Goal: Transaction & Acquisition: Purchase product/service

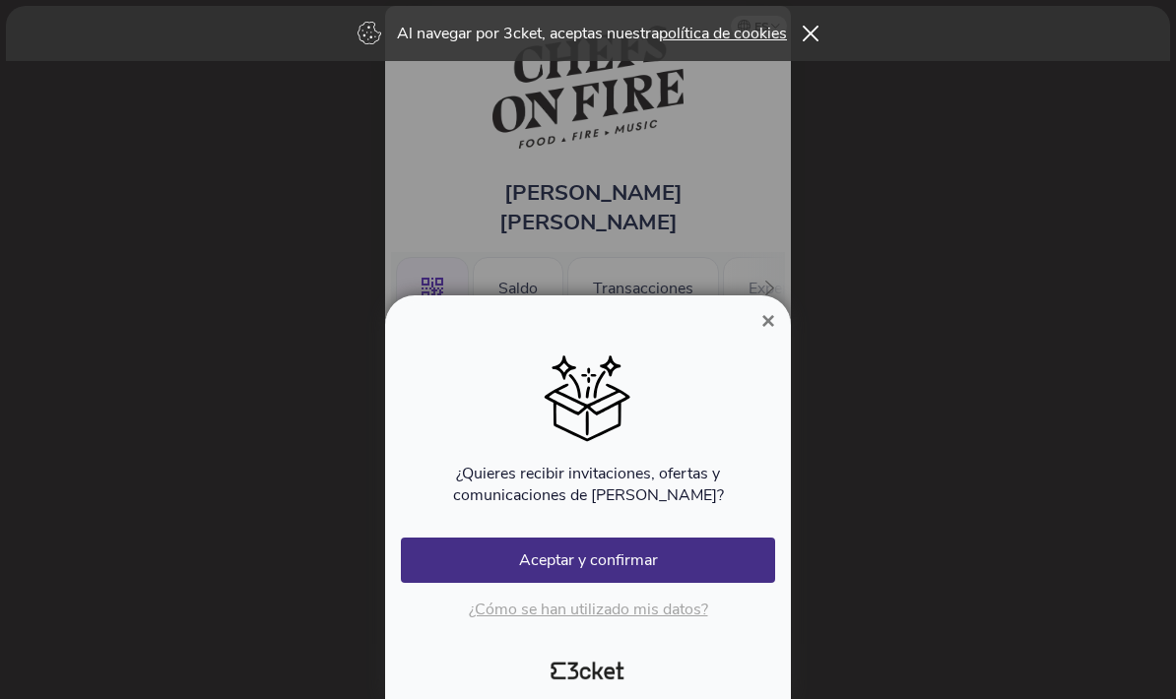
click at [761, 311] on span "×" at bounding box center [768, 320] width 14 height 27
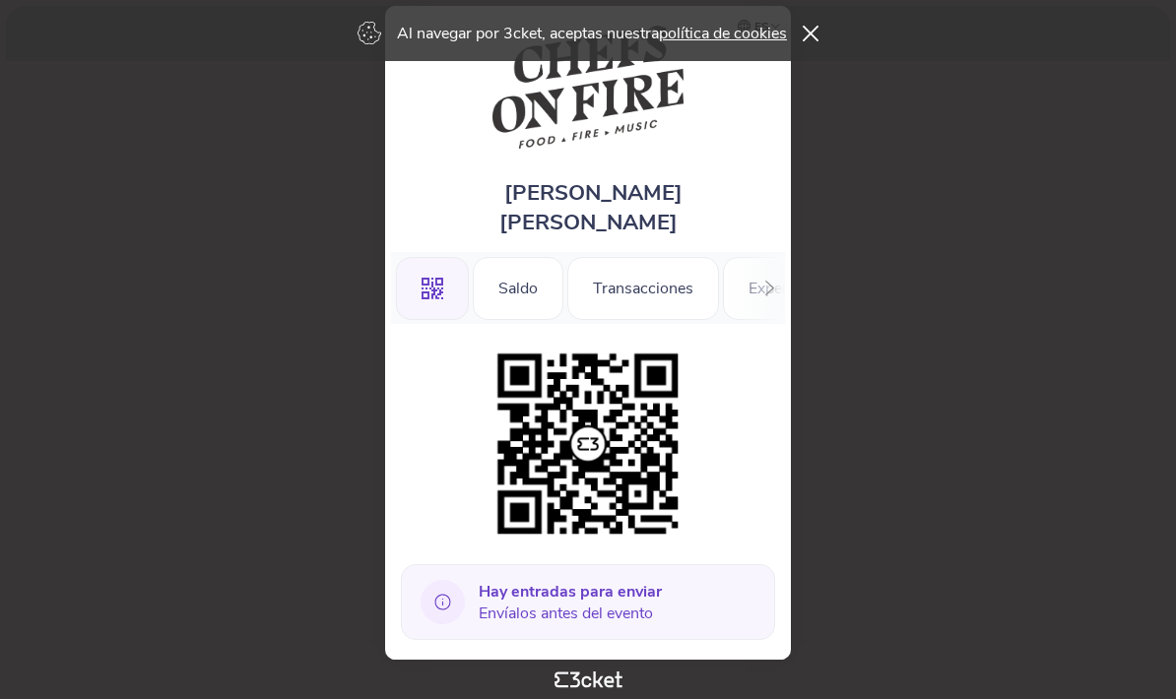
click at [799, 26] on div "Al navegar por 3cket, aceptas nuestra política de cookies" at bounding box center [588, 33] width 1164 height 55
click at [812, 27] on icon at bounding box center [811, 34] width 16 height 17
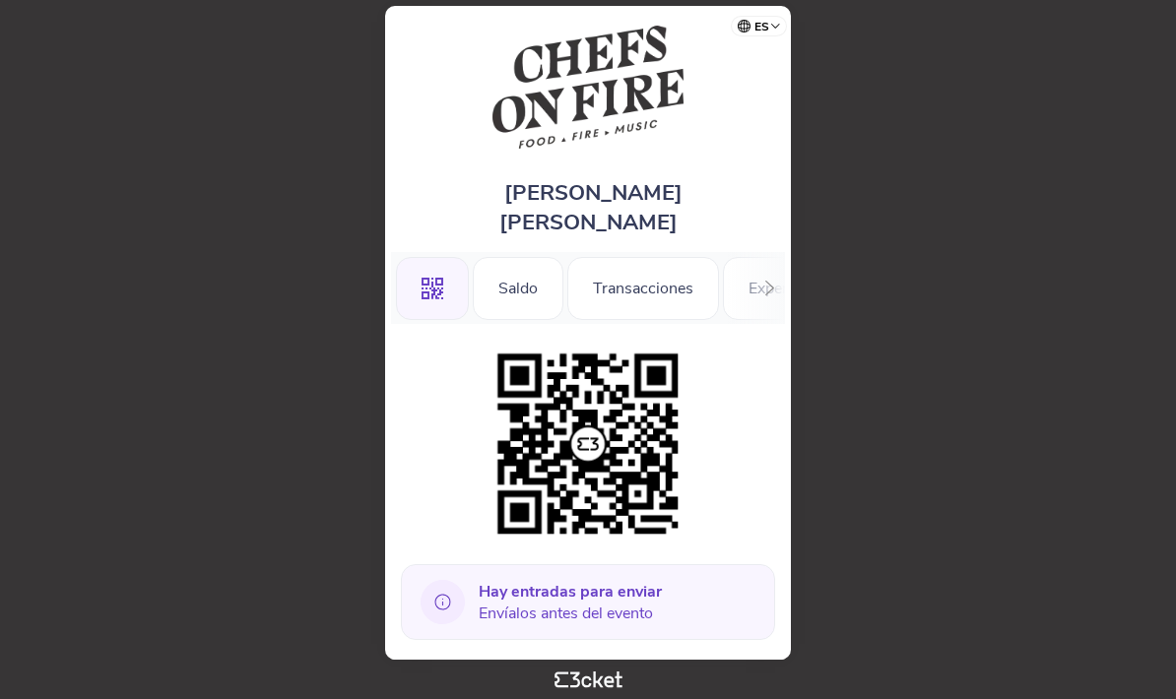
click at [782, 276] on div at bounding box center [769, 288] width 31 height 72
click at [707, 263] on div "Información" at bounding box center [712, 288] width 135 height 63
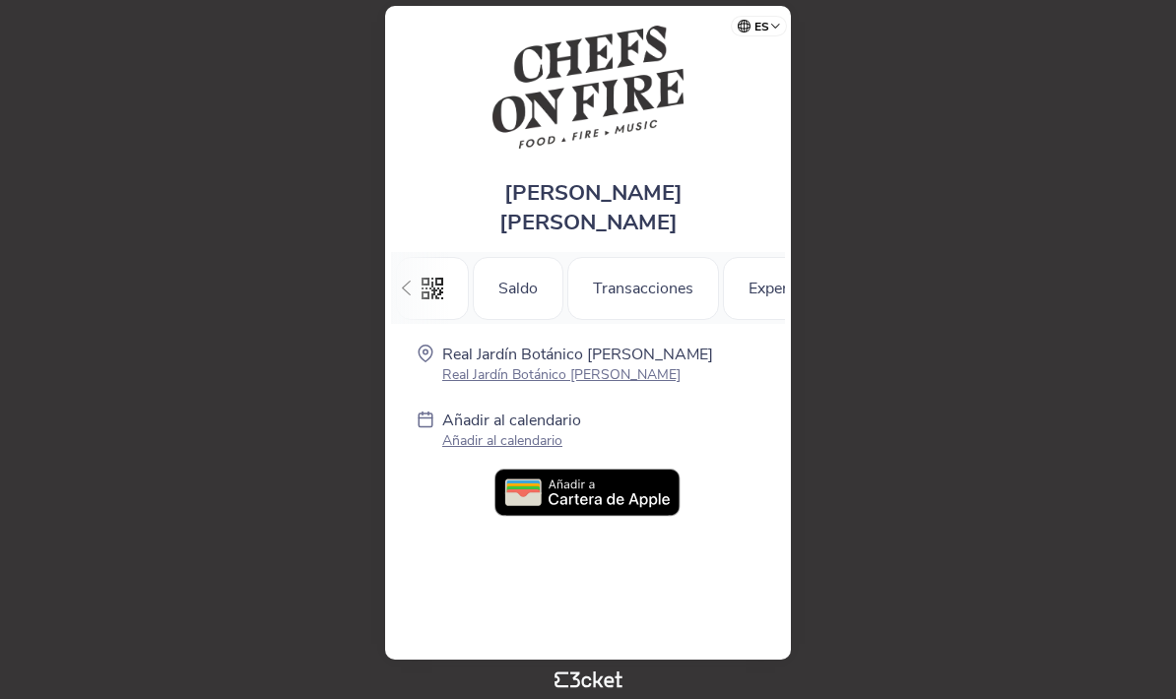
scroll to position [0, 221]
click at [586, 275] on div "Experiencias" at bounding box center [571, 288] width 139 height 63
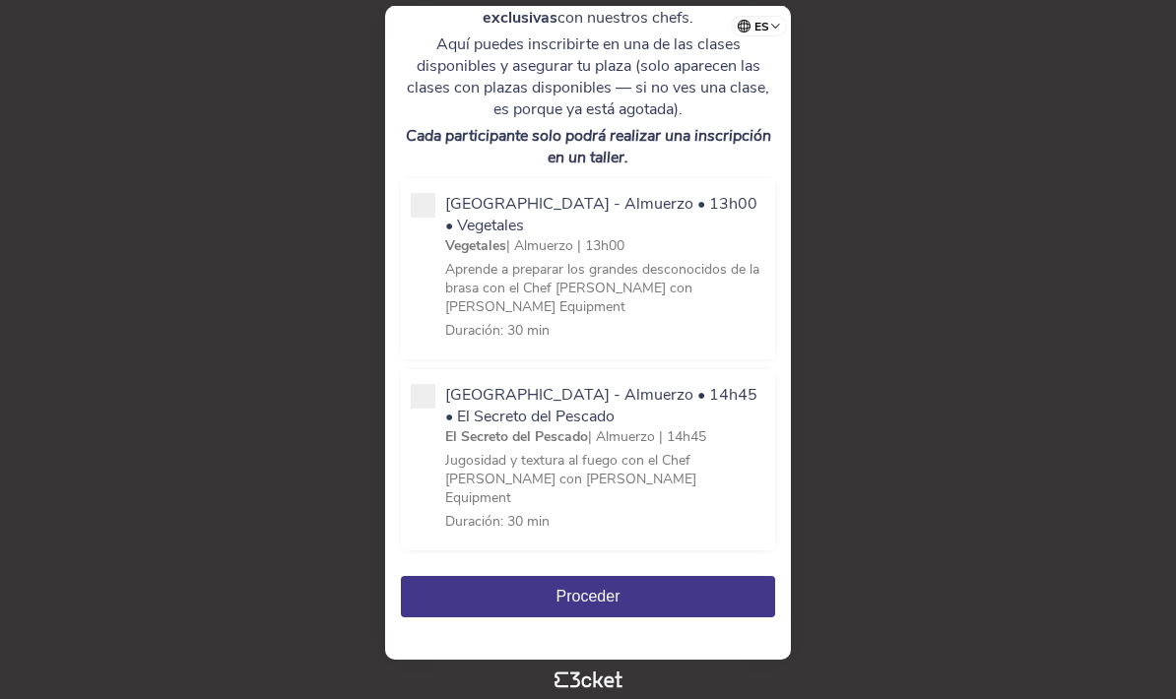
scroll to position [357, 0]
click at [432, 386] on span at bounding box center [423, 397] width 25 height 25
click at [445, 547] on input "Escuela de Fuego - Almuerzo • 14h45 • El Secreto del Pescado El Secreto del Pes…" at bounding box center [456, 558] width 22 height 22
checkbox input "true"
click at [591, 589] on span "Proceder" at bounding box center [588, 597] width 64 height 17
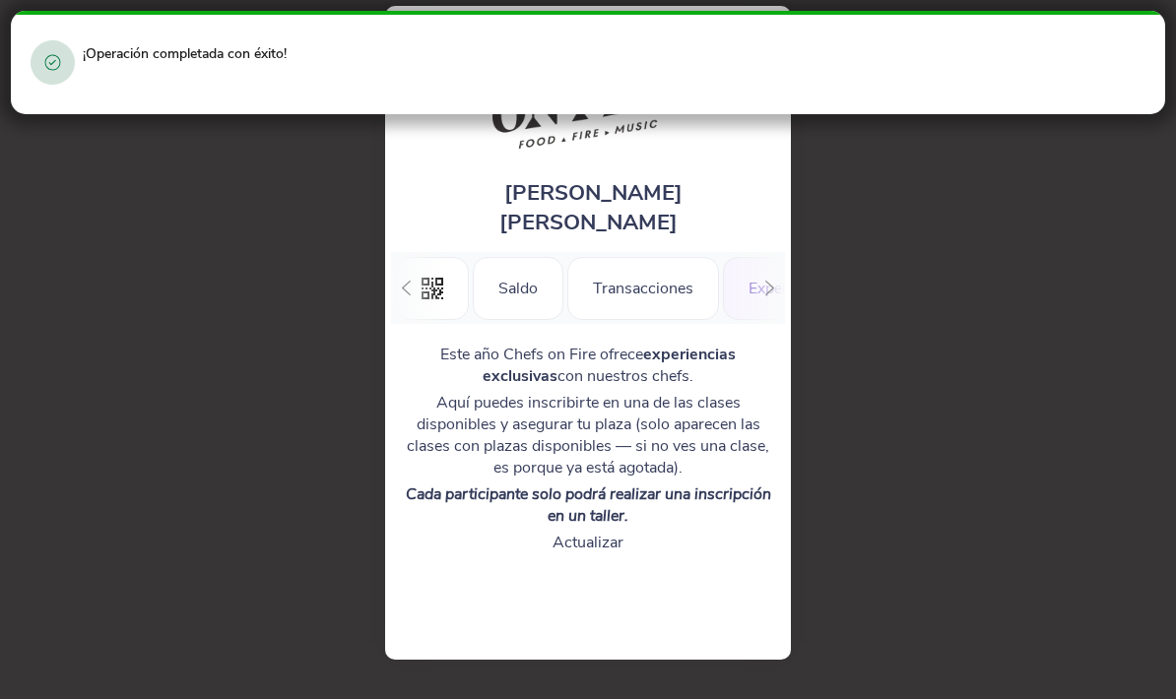
scroll to position [0, 209]
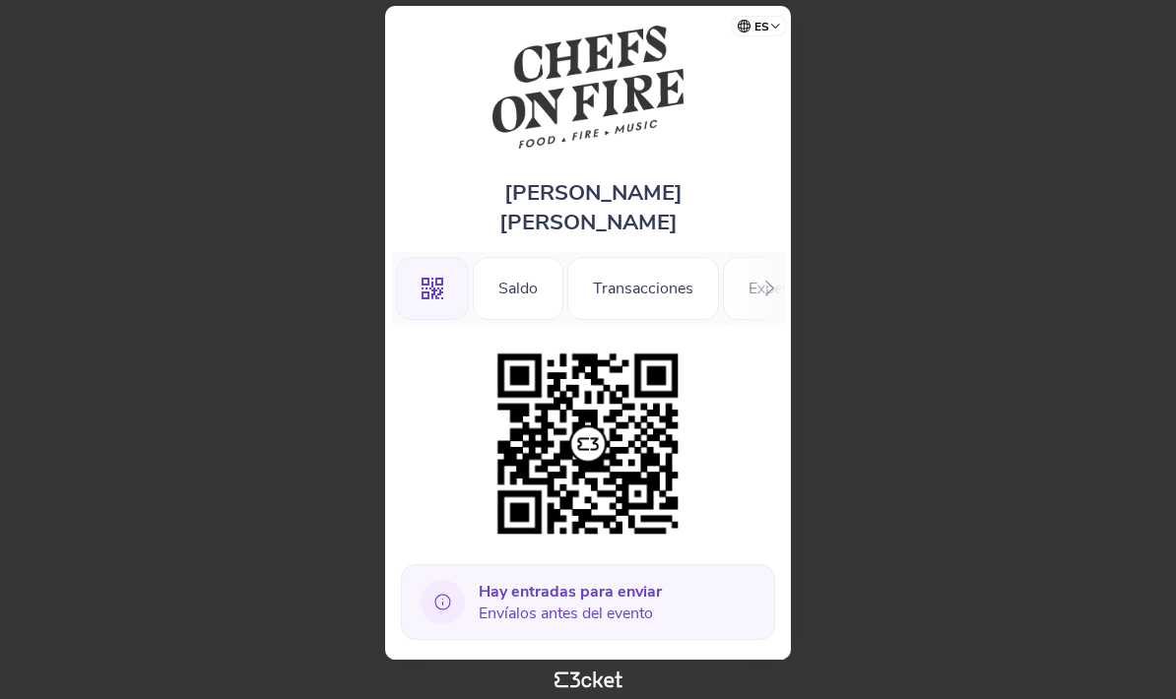
click at [649, 267] on div "Transacciones" at bounding box center [643, 288] width 152 height 63
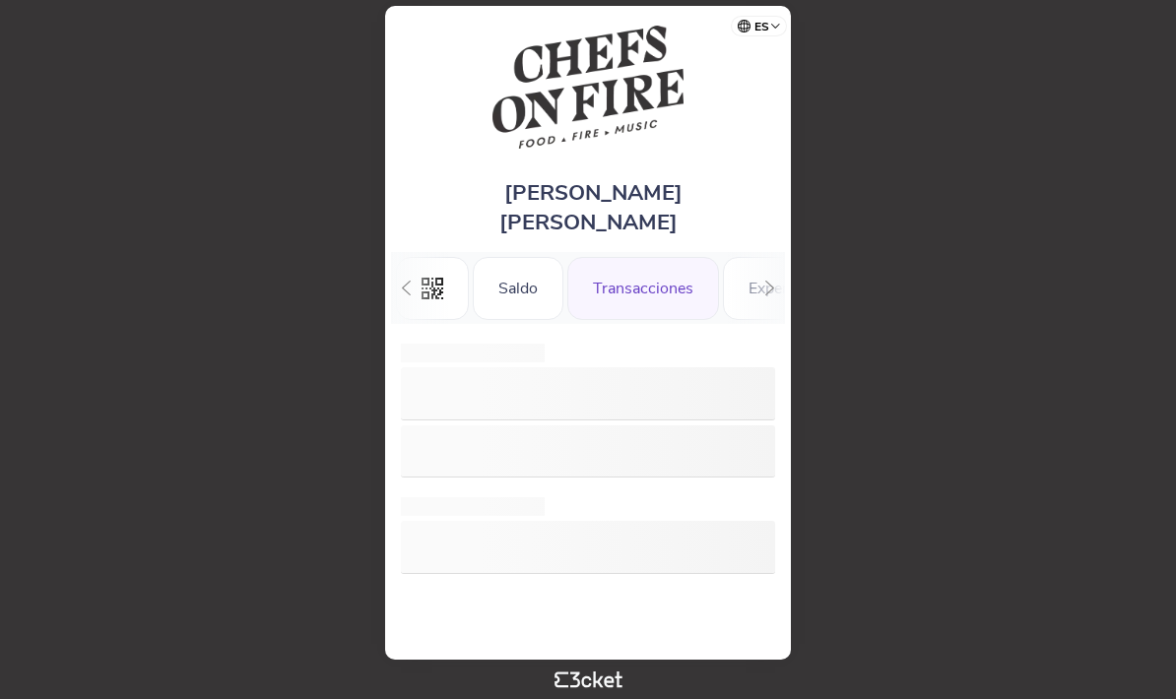
scroll to position [0, 57]
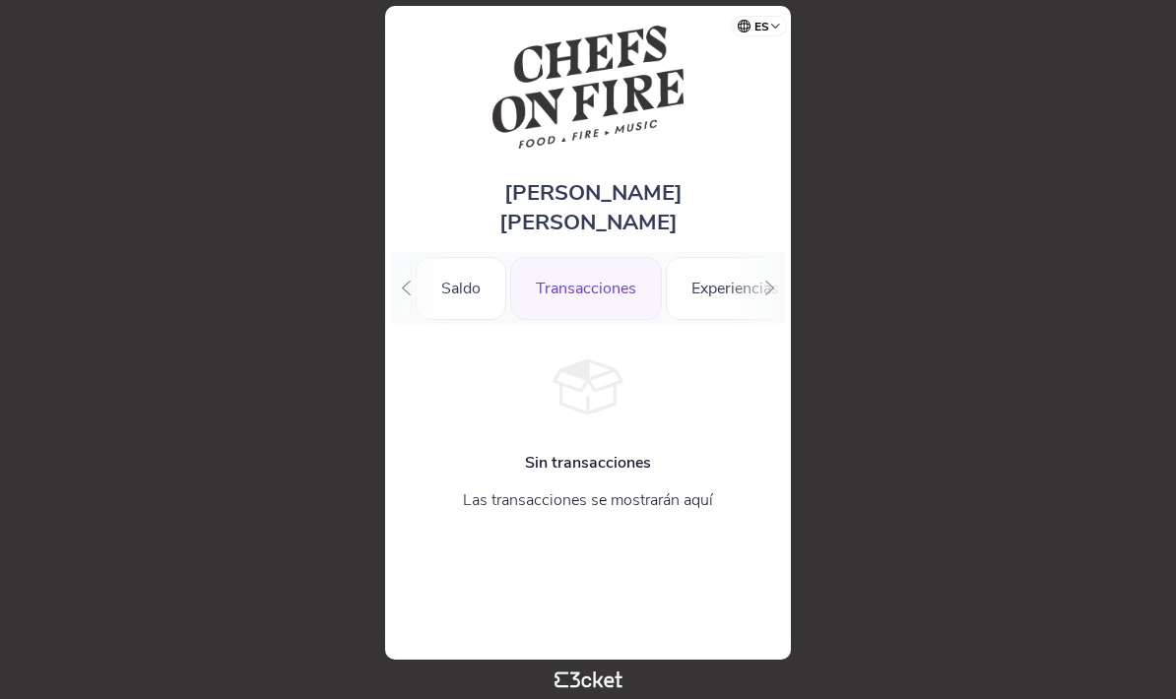
click at [470, 265] on div "Saldo" at bounding box center [461, 288] width 91 height 63
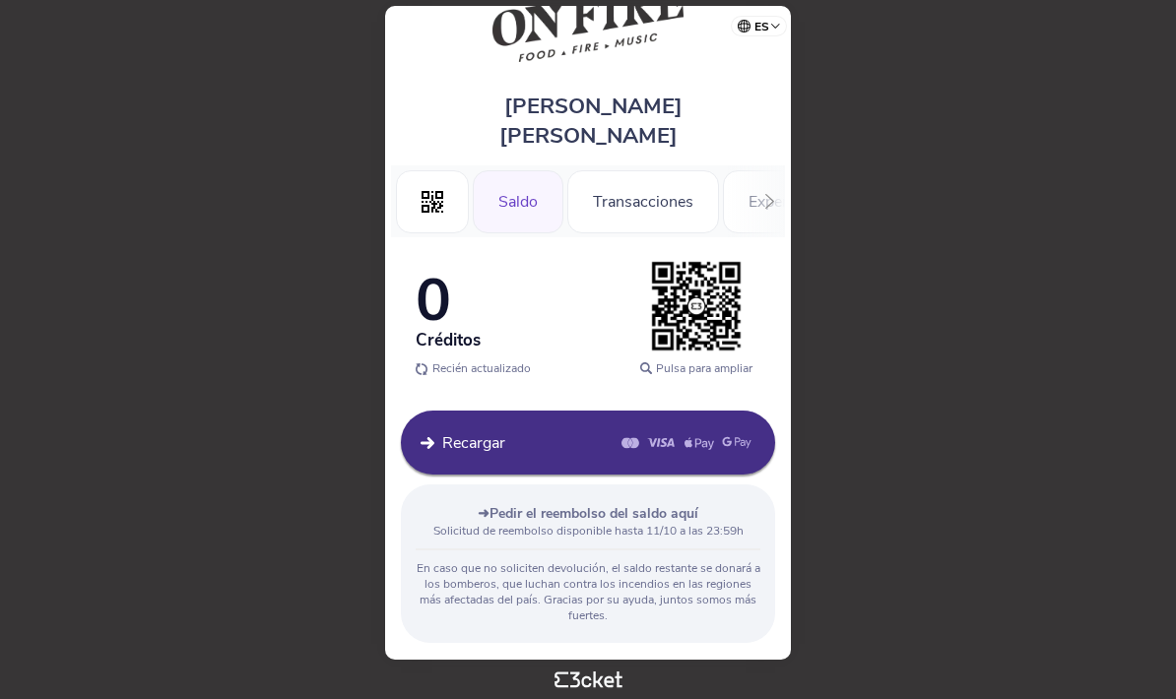
scroll to position [92, 0]
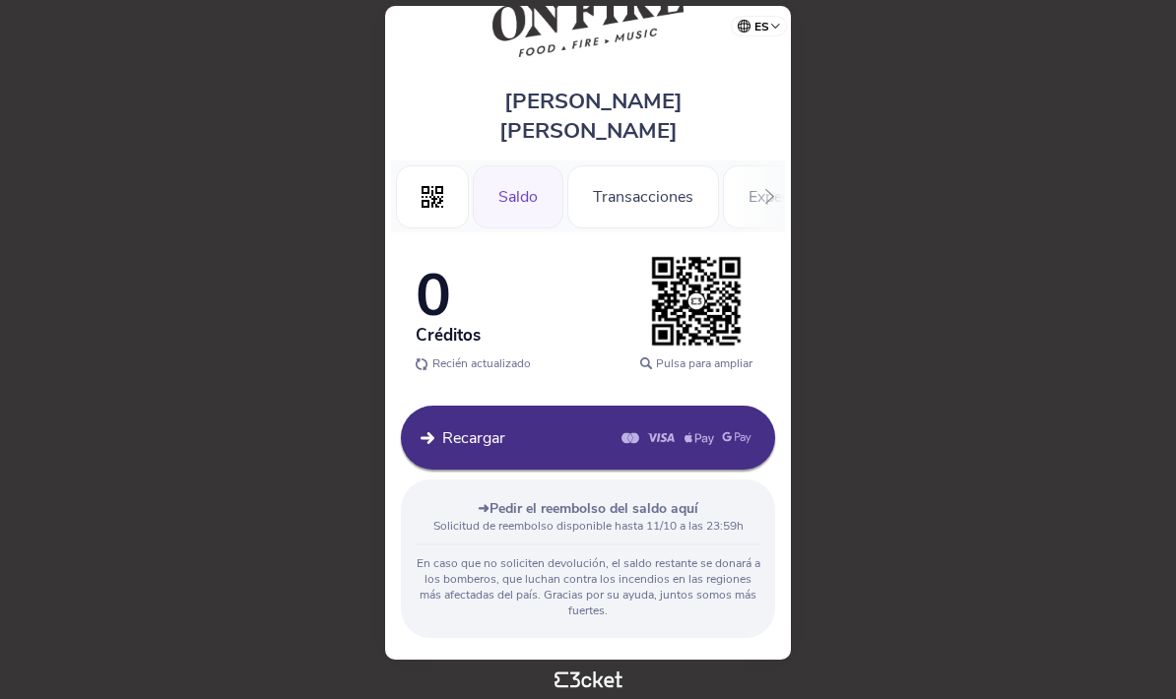
click at [451, 427] on span "Recargar" at bounding box center [473, 438] width 63 height 22
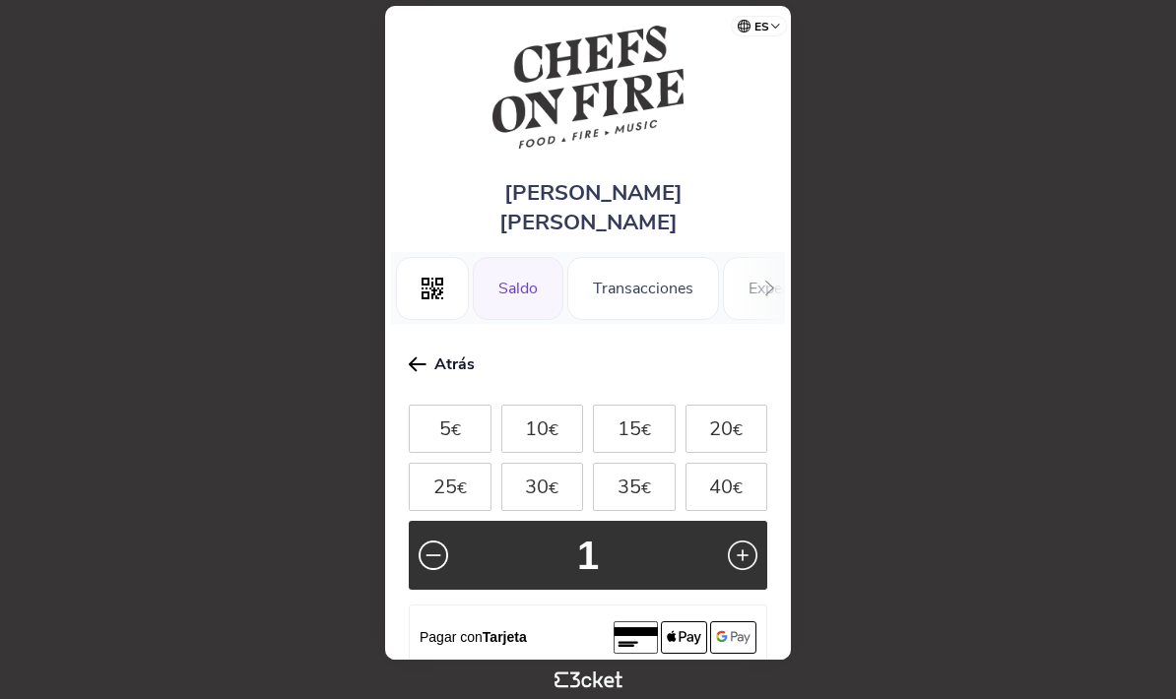
click at [283, 299] on body "es Português ([GEOGRAPHIC_DATA]) English Español Catalan [DEMOGRAPHIC_DATA] [PE…" at bounding box center [588, 349] width 1160 height 683
